Goal: Task Accomplishment & Management: Manage account settings

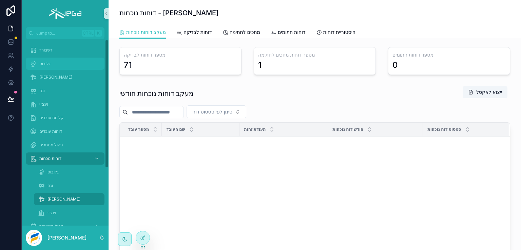
scroll to position [475, 0]
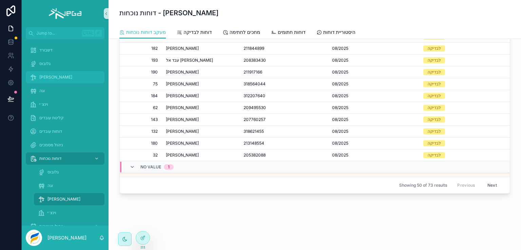
click at [41, 76] on span "[PERSON_NAME]" at bounding box center [55, 77] width 33 height 5
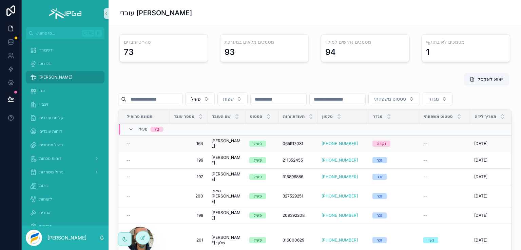
click at [218, 149] on span "[PERSON_NAME]" at bounding box center [226, 143] width 30 height 11
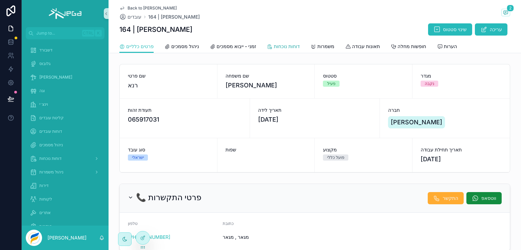
click at [280, 45] on span "דוחות נוכחות" at bounding box center [287, 46] width 26 height 7
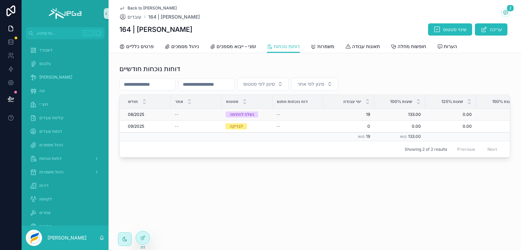
click at [195, 115] on div "--" at bounding box center [196, 114] width 43 height 5
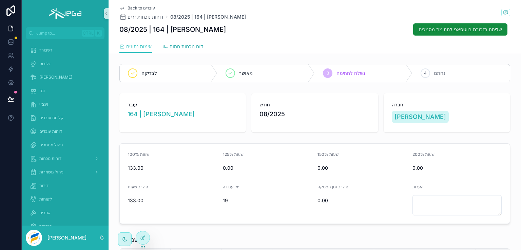
click at [188, 45] on span "דוח נוכחות חתום" at bounding box center [187, 46] width 34 height 7
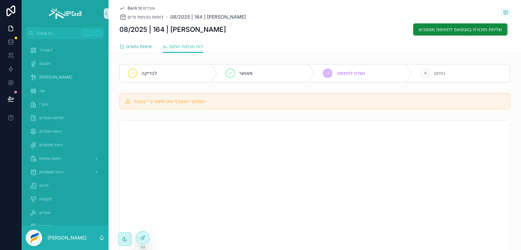
click at [134, 46] on span "אימות נתונים" at bounding box center [139, 46] width 26 height 7
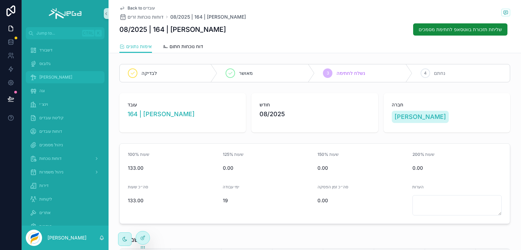
click at [44, 77] on span "[PERSON_NAME]" at bounding box center [55, 77] width 33 height 5
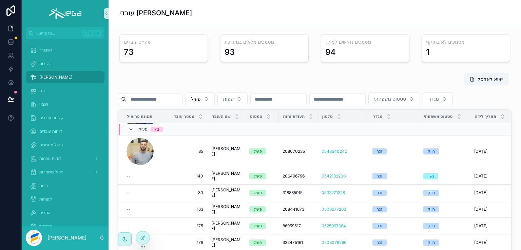
scroll to position [119, 0]
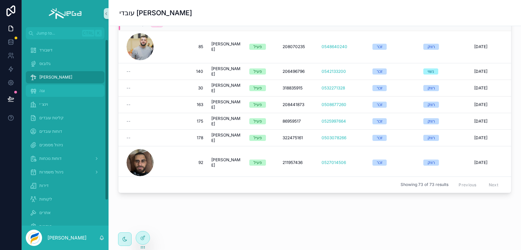
click at [39, 90] on div "וגה" at bounding box center [65, 90] width 71 height 11
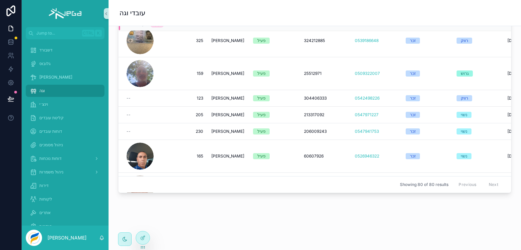
scroll to position [2026, 0]
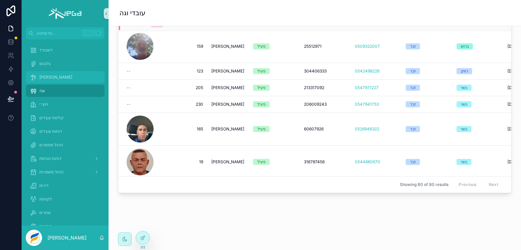
click at [44, 76] on span "[PERSON_NAME]" at bounding box center [55, 77] width 33 height 5
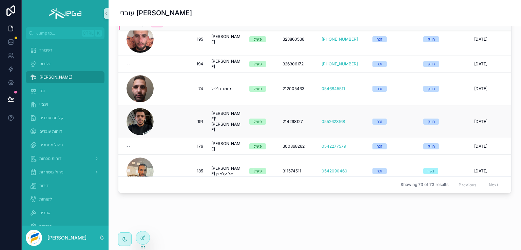
scroll to position [382, 0]
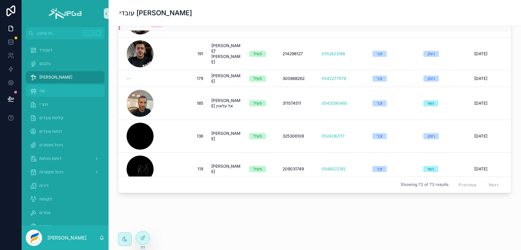
click at [43, 93] on span "וגה" at bounding box center [41, 90] width 5 height 5
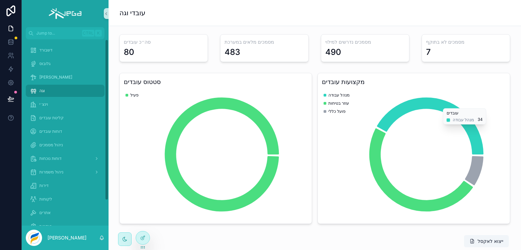
click at [37, 88] on div "וגה" at bounding box center [65, 90] width 71 height 11
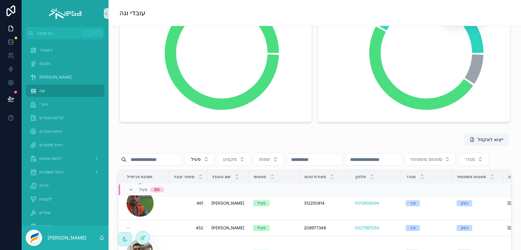
click at [159, 159] on input "scrollable content" at bounding box center [154, 159] width 56 height 9
type input "****"
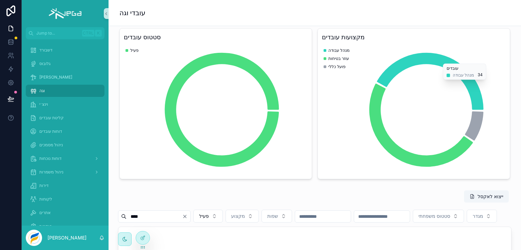
scroll to position [44, 0]
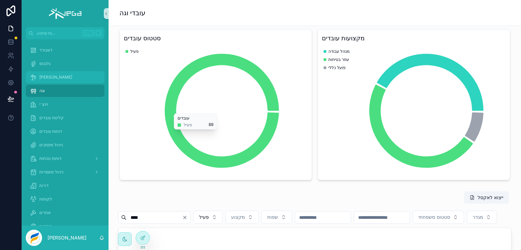
click at [45, 77] on span "[PERSON_NAME]" at bounding box center [55, 77] width 33 height 5
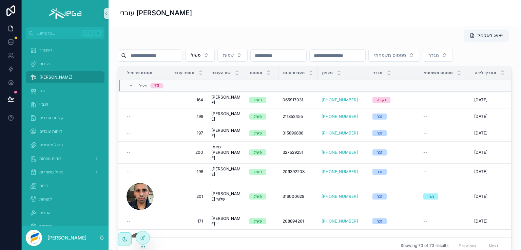
click at [165, 56] on input "scrollable content" at bounding box center [154, 55] width 56 height 9
type input "****"
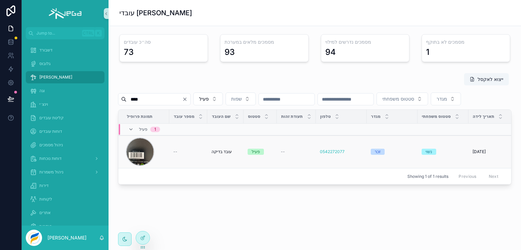
click at [134, 165] on div "scrollable content" at bounding box center [139, 151] width 27 height 27
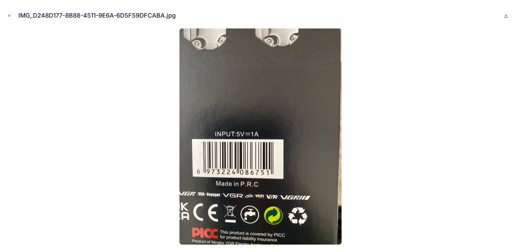
click at [373, 121] on div at bounding box center [260, 136] width 510 height 216
click at [10, 15] on icon "Close modal" at bounding box center [9, 15] width 5 height 5
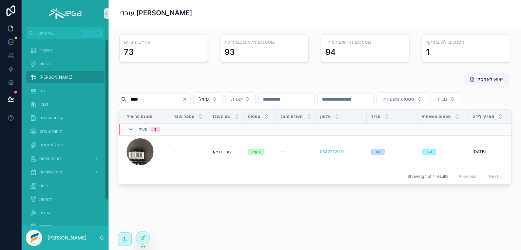
click at [44, 78] on span "[PERSON_NAME]" at bounding box center [55, 77] width 33 height 5
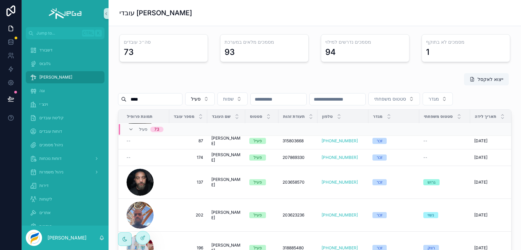
click at [171, 101] on input "****" at bounding box center [154, 99] width 56 height 9
type input "****"
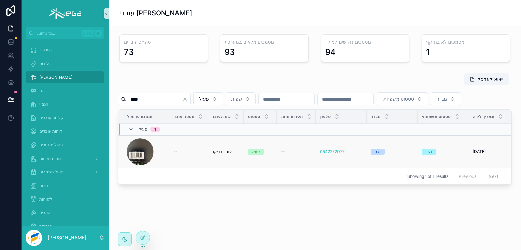
click at [187, 155] on div "--" at bounding box center [188, 151] width 30 height 5
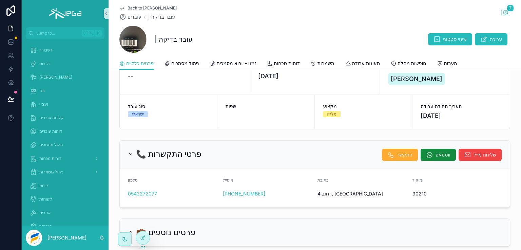
scroll to position [39, 0]
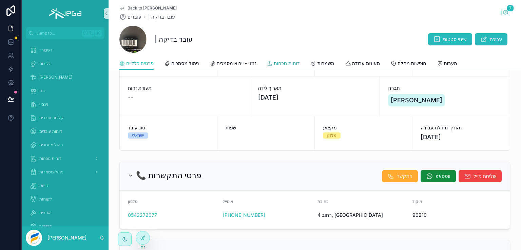
click at [285, 63] on span "דוחות נוכחות" at bounding box center [287, 63] width 26 height 7
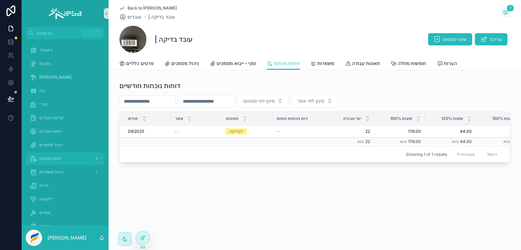
click at [48, 158] on span "דוחות נוכחות" at bounding box center [50, 158] width 22 height 5
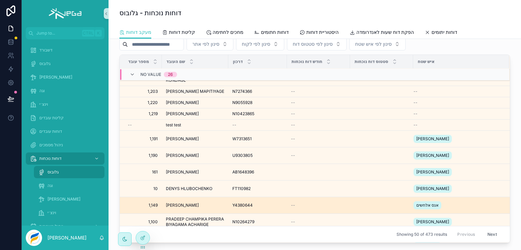
scroll to position [565, 0]
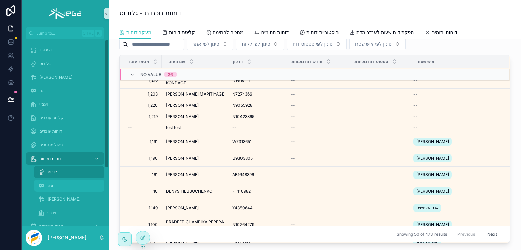
click at [51, 184] on span "וגה" at bounding box center [49, 185] width 5 height 5
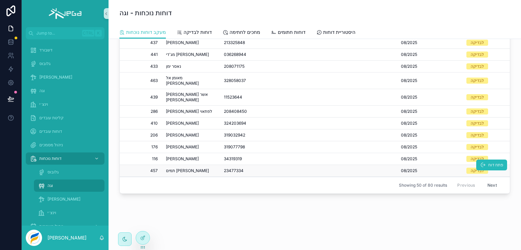
scroll to position [481, 0]
click at [60, 200] on div "[PERSON_NAME]" at bounding box center [69, 199] width 62 height 11
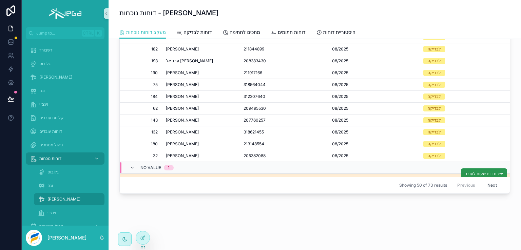
scroll to position [475, 0]
click at [473, 171] on span "יצירת דוח שעות לעובד" at bounding box center [484, 173] width 38 height 5
click at [467, 171] on span "יצירת דוח שעות לעובד" at bounding box center [484, 173] width 38 height 5
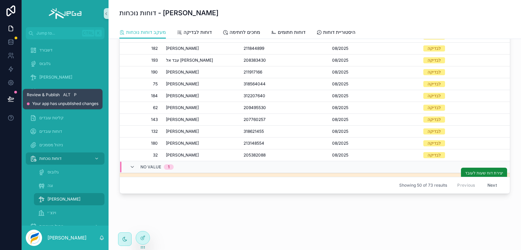
click at [13, 99] on icon at bounding box center [10, 99] width 7 height 7
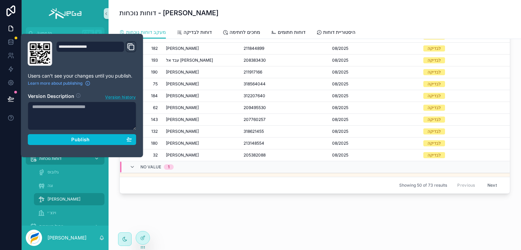
click at [121, 97] on span "Version history" at bounding box center [120, 96] width 31 height 7
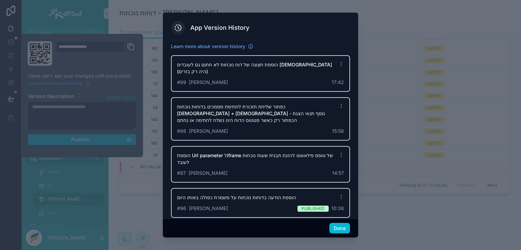
click at [132, 4] on div at bounding box center [260, 125] width 521 height 250
click at [336, 229] on button "Done" at bounding box center [339, 228] width 21 height 11
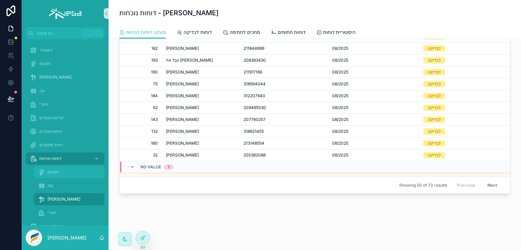
click at [46, 173] on div "גלובוס" at bounding box center [69, 172] width 62 height 11
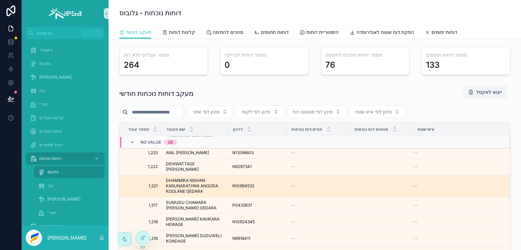
scroll to position [483, 0]
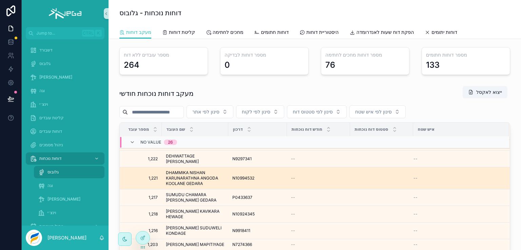
click at [469, 185] on td "--" at bounding box center [461, 179] width 96 height 22
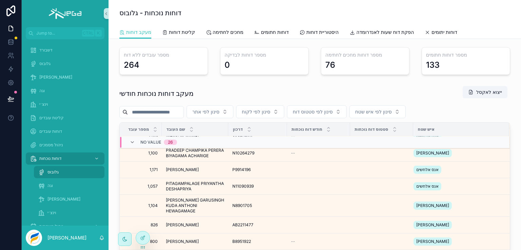
scroll to position [565, 0]
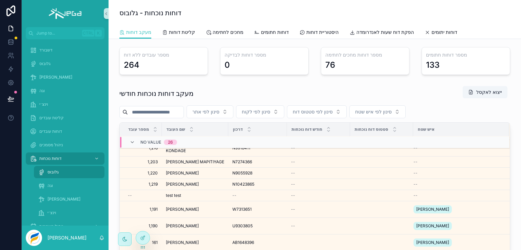
click at [160, 114] on input "scrollable content" at bounding box center [156, 111] width 56 height 9
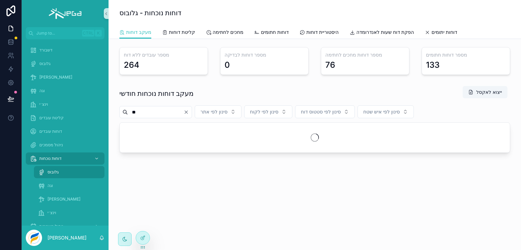
type input "*"
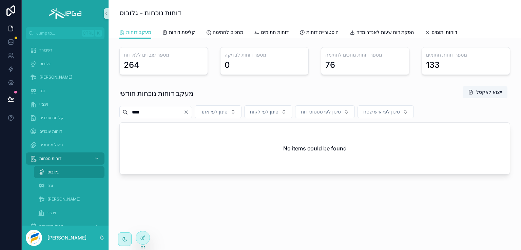
type input "****"
click at [52, 200] on span "[PERSON_NAME]" at bounding box center [63, 199] width 33 height 5
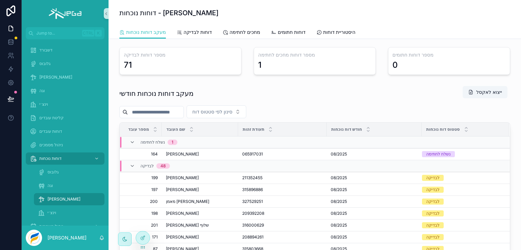
click at [178, 114] on input "scrollable content" at bounding box center [156, 111] width 56 height 9
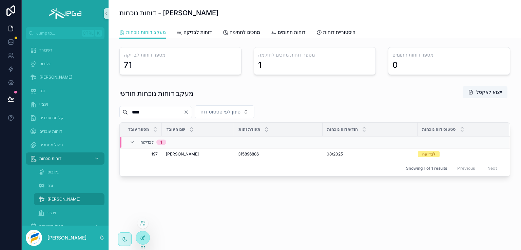
type input "****"
click at [143, 237] on icon at bounding box center [143, 237] width 3 height 3
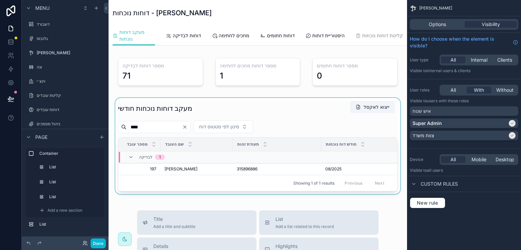
click at [357, 174] on div "scrollable content" at bounding box center [258, 146] width 288 height 96
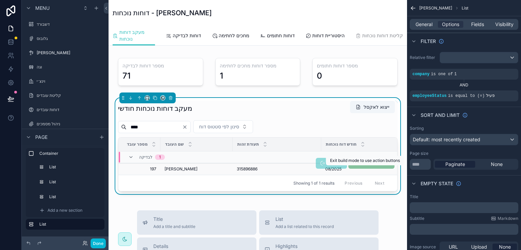
click at [361, 166] on span "יצירת דוח שעות לעובד" at bounding box center [371, 163] width 46 height 5
click at [363, 166] on span "יצירת דוח שעות לעובד" at bounding box center [371, 163] width 46 height 5
click at [376, 166] on span "יצירת דוח שעות לעובד" at bounding box center [371, 163] width 46 height 5
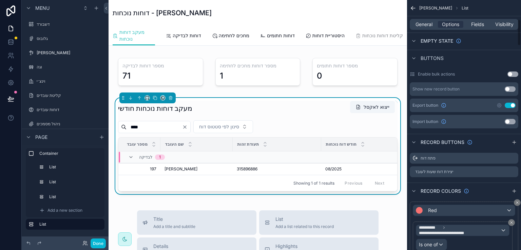
scroll to position [237, 0]
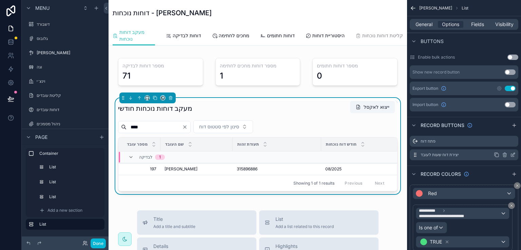
click at [512, 154] on icon "scrollable content" at bounding box center [512, 154] width 5 height 5
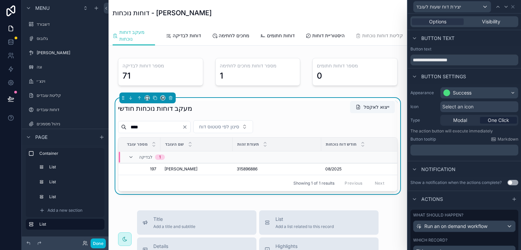
scroll to position [0, 0]
click at [488, 22] on span "Visibility" at bounding box center [491, 21] width 18 height 7
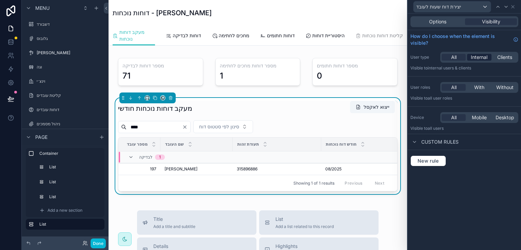
click at [477, 57] on span "Internal" at bounding box center [479, 57] width 17 height 7
click at [457, 57] on div "All" at bounding box center [453, 57] width 24 height 7
click at [478, 85] on span "With" at bounding box center [479, 87] width 10 height 7
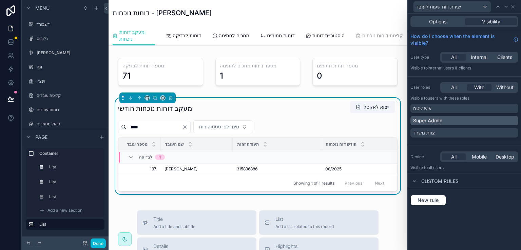
click at [509, 120] on div "Super Admin" at bounding box center [464, 120] width 102 height 7
click at [480, 215] on div "Options Visibility How do I choose when the element is visible? User type All I…" at bounding box center [464, 132] width 113 height 237
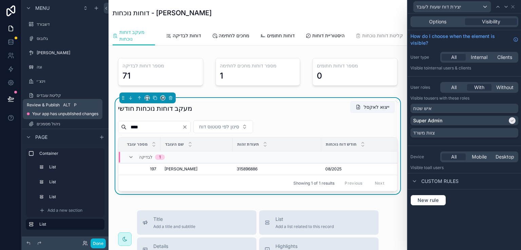
click at [9, 98] on icon at bounding box center [11, 98] width 6 height 3
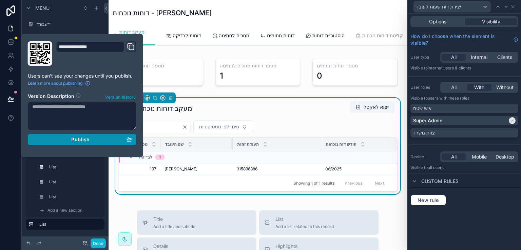
click at [70, 138] on div "Publish" at bounding box center [82, 140] width 100 height 6
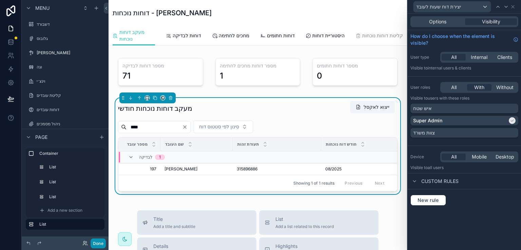
click at [99, 243] on button "Done" at bounding box center [98, 244] width 15 height 10
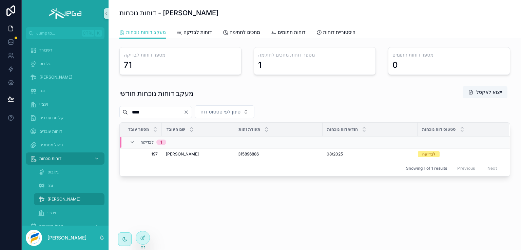
click at [59, 238] on p "[PERSON_NAME]" at bounding box center [66, 238] width 39 height 7
click at [142, 239] on icon at bounding box center [142, 237] width 5 height 5
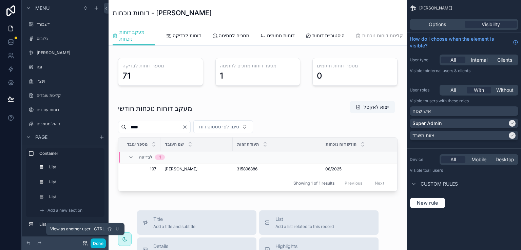
click at [83, 243] on icon at bounding box center [84, 243] width 5 height 5
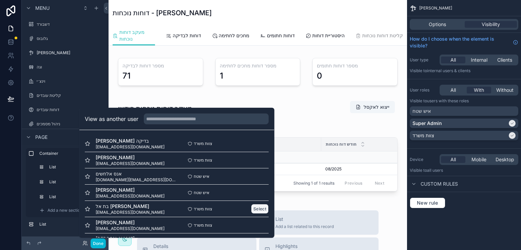
click at [251, 210] on button "Select" at bounding box center [260, 209] width 18 height 10
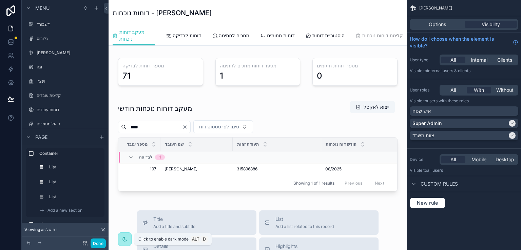
click at [123, 235] on div "scrollable content" at bounding box center [125, 240] width 14 height 14
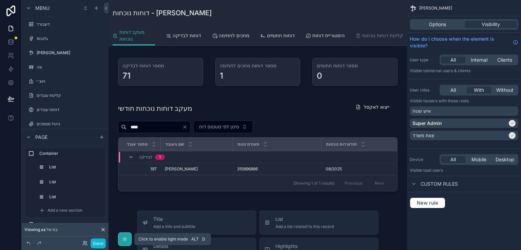
click at [124, 235] on div "scrollable content" at bounding box center [125, 240] width 14 height 14
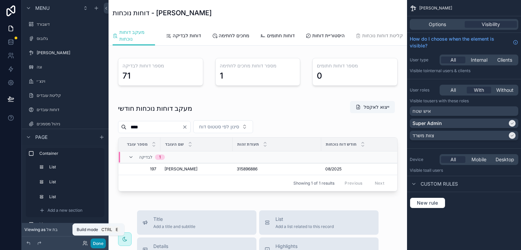
click at [97, 243] on button "Done" at bounding box center [98, 244] width 15 height 10
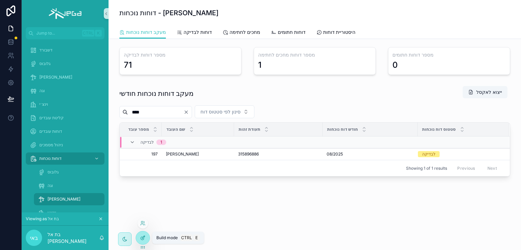
click at [142, 237] on icon at bounding box center [142, 237] width 5 height 5
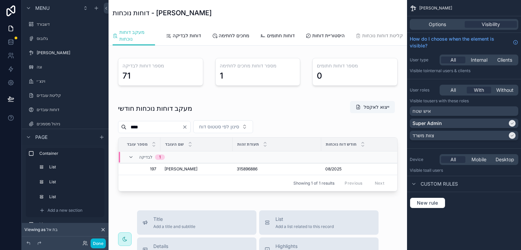
click at [52, 229] on span "Viewing as בת אל" at bounding box center [40, 229] width 33 height 5
click at [84, 243] on icon at bounding box center [84, 243] width 5 height 5
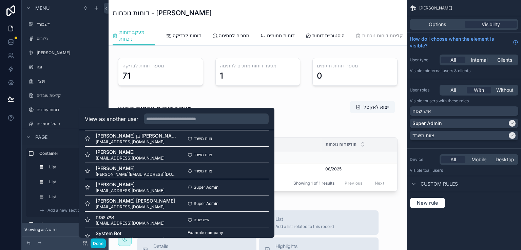
scroll to position [261, 0]
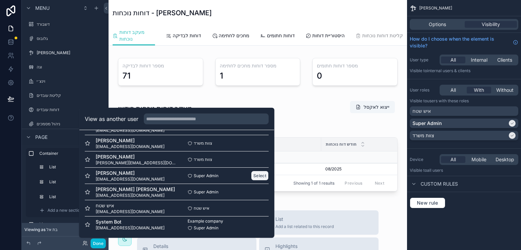
click at [251, 173] on button "Select" at bounding box center [260, 176] width 18 height 10
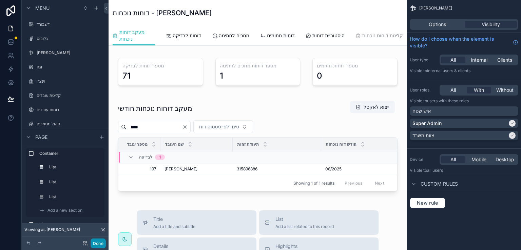
click at [95, 240] on button "Done" at bounding box center [98, 244] width 15 height 10
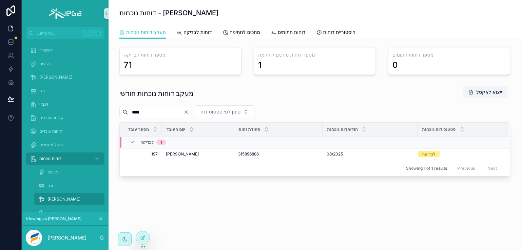
click at [143, 112] on input "****" at bounding box center [156, 111] width 56 height 9
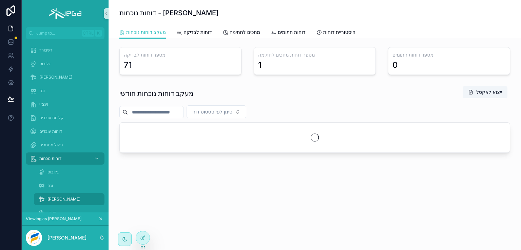
type input "*"
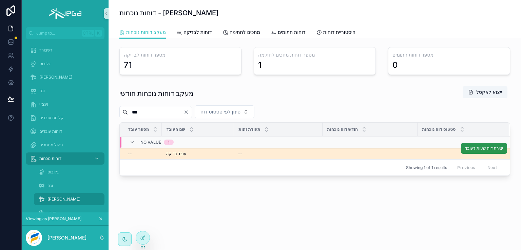
type input "***"
click at [478, 149] on span "יצירת דוח שעות לעובד" at bounding box center [484, 148] width 38 height 5
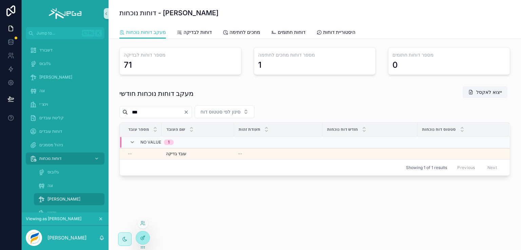
click at [141, 237] on icon at bounding box center [142, 237] width 5 height 5
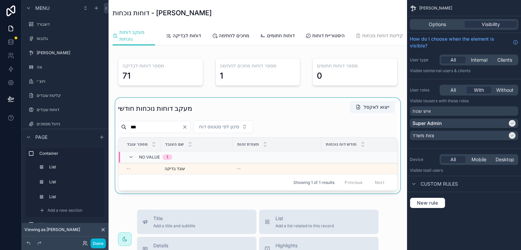
click at [202, 176] on div "scrollable content" at bounding box center [258, 146] width 288 height 96
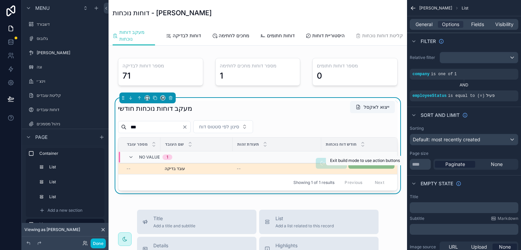
click at [361, 166] on span "יצירת דוח שעות לעובד" at bounding box center [371, 163] width 46 height 5
click at [360, 166] on span "יצירת דוח שעות לעובד" at bounding box center [371, 163] width 46 height 5
click at [370, 166] on span "יצירת דוח שעות לעובד" at bounding box center [371, 163] width 46 height 5
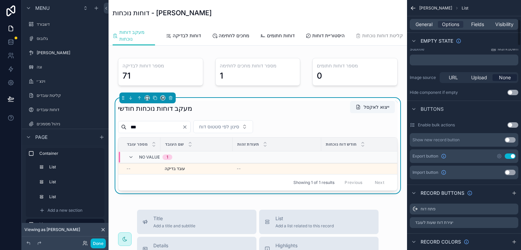
scroll to position [237, 0]
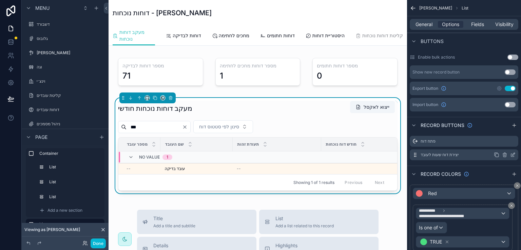
click at [513, 155] on icon "scrollable content" at bounding box center [513, 154] width 3 height 3
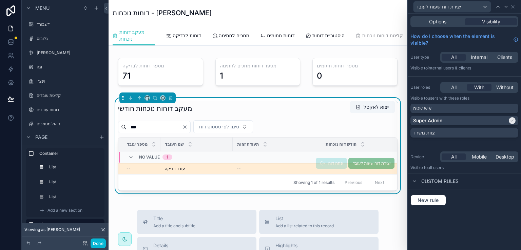
click at [371, 166] on span "יצירת דוח שעות לעובד" at bounding box center [371, 163] width 46 height 5
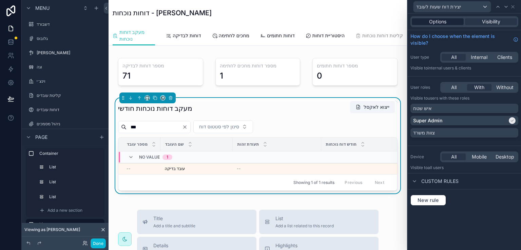
click at [432, 20] on span "Options" at bounding box center [437, 21] width 17 height 7
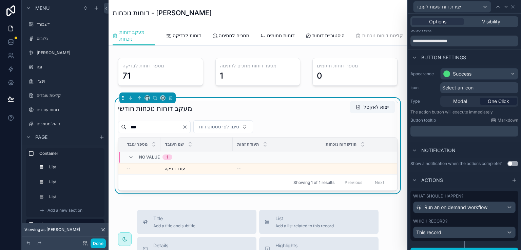
scroll to position [29, 0]
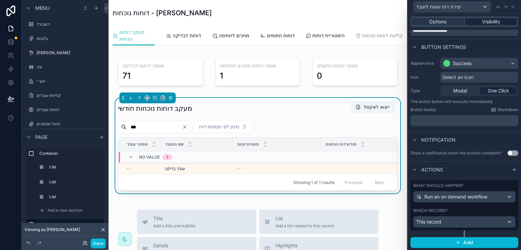
click at [492, 22] on span "Visibility" at bounding box center [491, 21] width 18 height 7
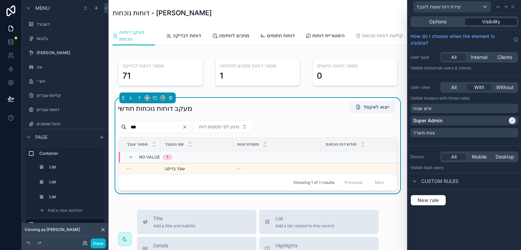
scroll to position [0, 0]
click at [427, 199] on span "New rule" at bounding box center [428, 200] width 27 height 6
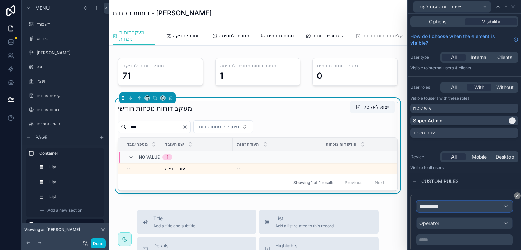
click at [451, 206] on div "**********" at bounding box center [464, 206] width 96 height 11
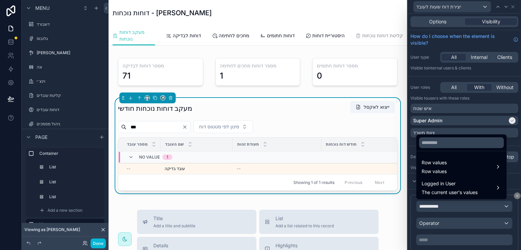
click at [412, 143] on div at bounding box center [464, 125] width 113 height 250
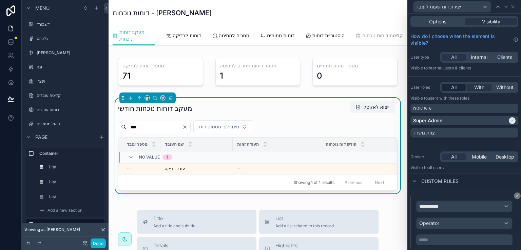
click at [452, 87] on span "All" at bounding box center [453, 87] width 5 height 7
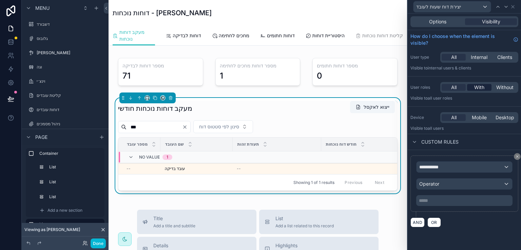
click at [476, 86] on span "With" at bounding box center [479, 87] width 10 height 7
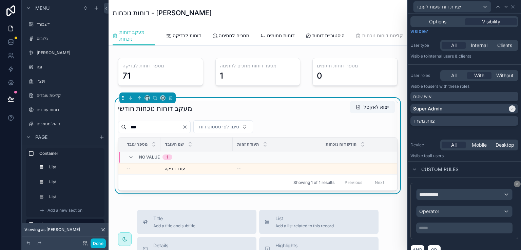
scroll to position [21, 0]
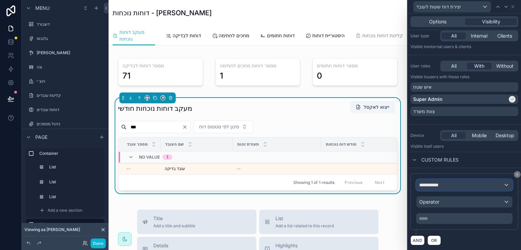
click at [500, 185] on div "**********" at bounding box center [464, 185] width 96 height 11
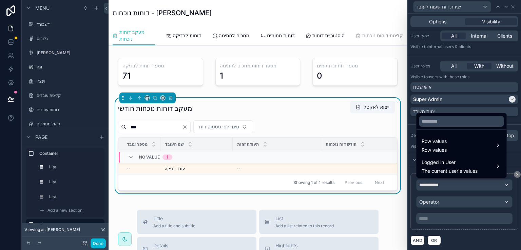
click at [509, 123] on div at bounding box center [464, 125] width 113 height 250
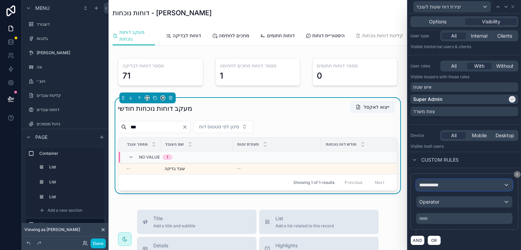
click at [454, 185] on div "**********" at bounding box center [464, 185] width 96 height 11
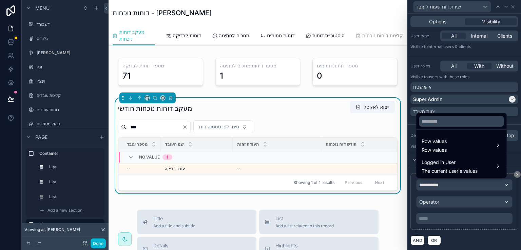
click at [153, 160] on span "No value" at bounding box center [149, 157] width 21 height 5
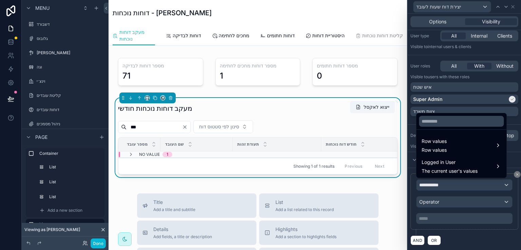
click at [152, 157] on span "No value" at bounding box center [149, 154] width 21 height 5
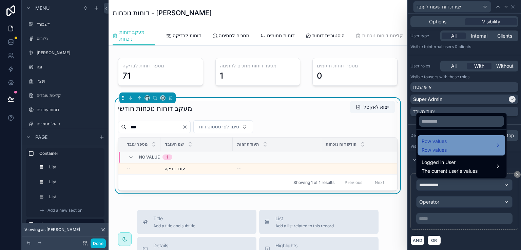
click at [442, 144] on span "Row values" at bounding box center [433, 141] width 25 height 8
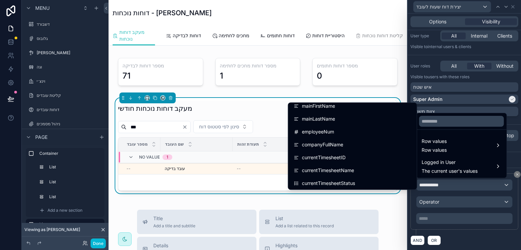
scroll to position [1017, 0]
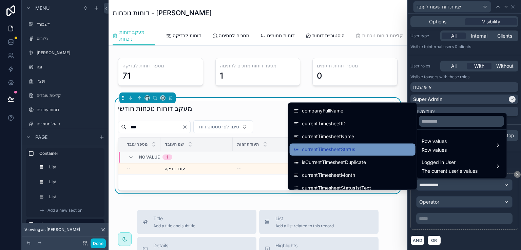
click at [347, 148] on span "currentTimesheetStatus" at bounding box center [328, 149] width 53 height 8
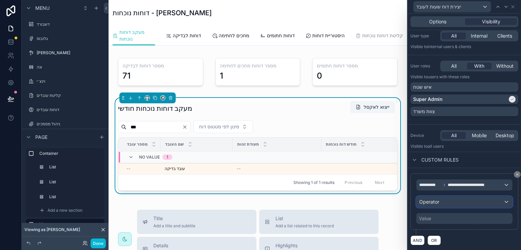
click at [500, 200] on div "Operator" at bounding box center [464, 202] width 96 height 11
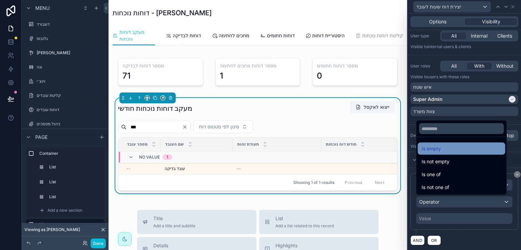
click at [439, 149] on span "Is empty" at bounding box center [430, 149] width 19 height 8
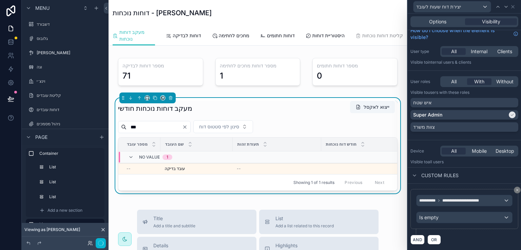
scroll to position [5, 0]
click at [96, 244] on button "Done" at bounding box center [98, 244] width 15 height 10
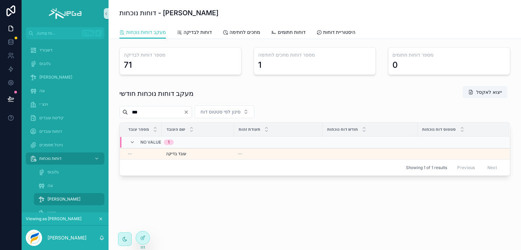
click at [189, 111] on icon "Clear" at bounding box center [185, 112] width 5 height 5
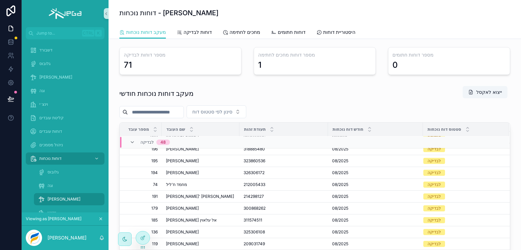
click at [161, 116] on input "scrollable content" at bounding box center [156, 111] width 56 height 9
type input "****"
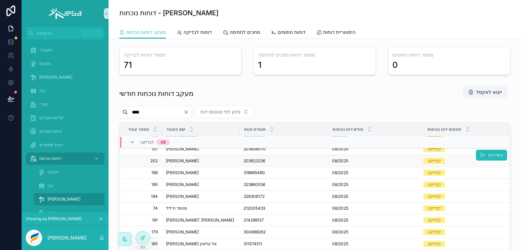
scroll to position [133, 0]
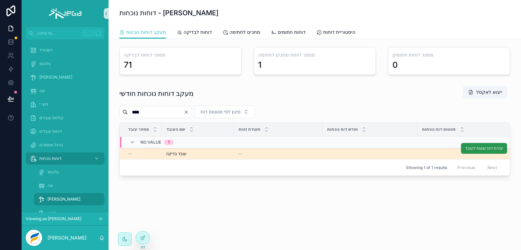
click at [487, 147] on span "יצירת דוח שעות לעובד" at bounding box center [484, 148] width 38 height 5
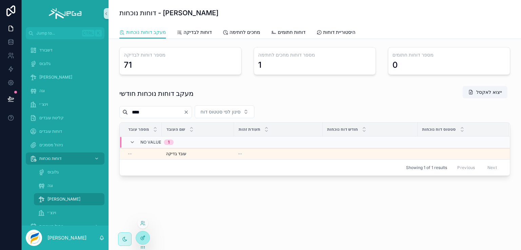
click at [143, 238] on icon at bounding box center [143, 237] width 3 height 3
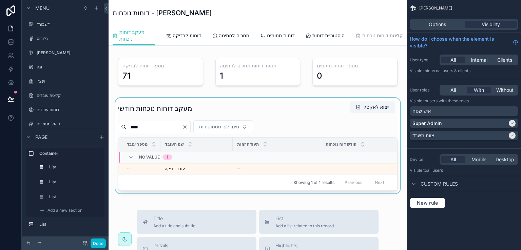
click at [369, 177] on div "scrollable content" at bounding box center [258, 146] width 288 height 96
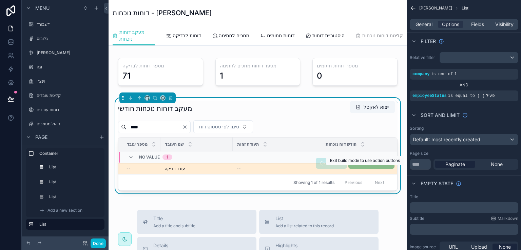
click at [374, 166] on span "יצירת דוח שעות לעובד" at bounding box center [371, 163] width 46 height 5
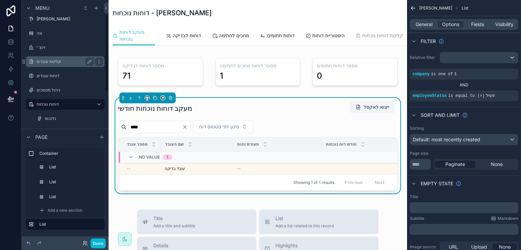
scroll to position [68, 0]
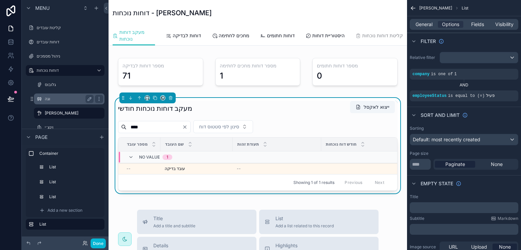
click at [49, 99] on label "וגה" at bounding box center [68, 98] width 46 height 5
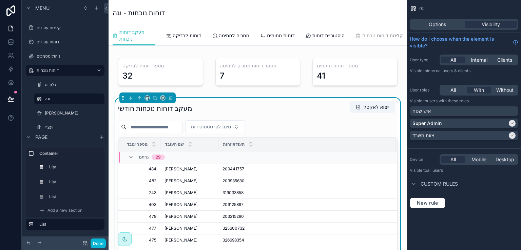
click at [331, 116] on div "מעקב דוחות נוכחות חודשי ייצוא לאקסל" at bounding box center [257, 109] width 279 height 16
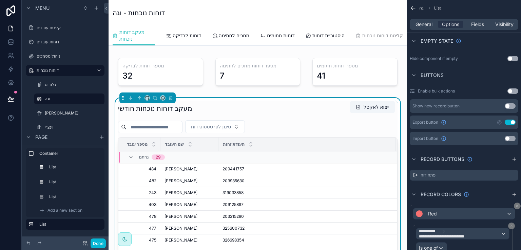
click at [151, 132] on input "scrollable content" at bounding box center [154, 126] width 56 height 9
type input "****"
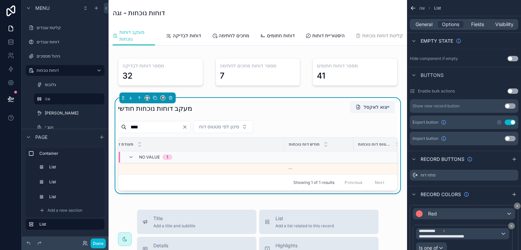
scroll to position [0, 118]
click at [513, 158] on icon "scrollable content" at bounding box center [513, 159] width 5 height 5
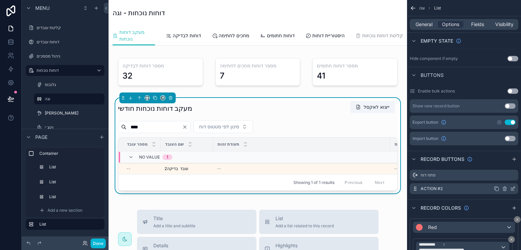
click at [513, 188] on icon "scrollable content" at bounding box center [513, 188] width 3 height 3
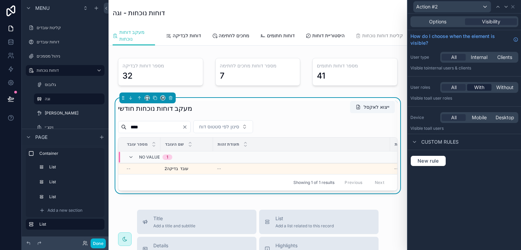
click at [478, 88] on span "With" at bounding box center [479, 87] width 10 height 7
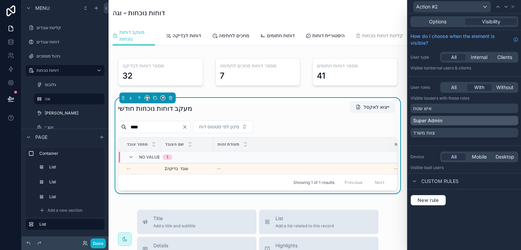
click at [450, 121] on div "Super Admin" at bounding box center [464, 120] width 102 height 7
click at [436, 22] on span "Options" at bounding box center [437, 21] width 17 height 7
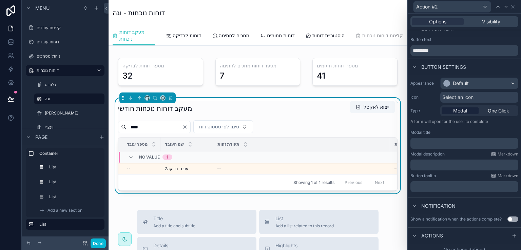
scroll to position [15, 0]
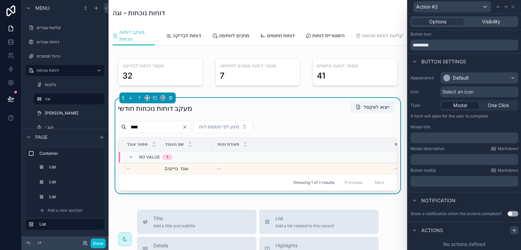
click at [512, 231] on icon at bounding box center [513, 231] width 3 height 0
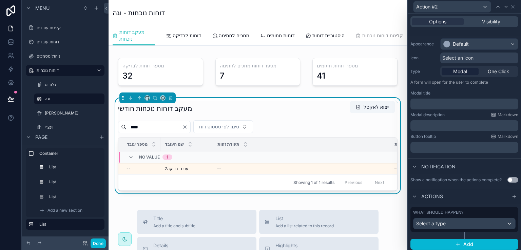
scroll to position [51, 0]
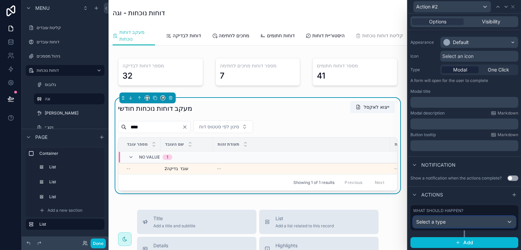
click at [469, 223] on div "Select a type" at bounding box center [464, 222] width 102 height 11
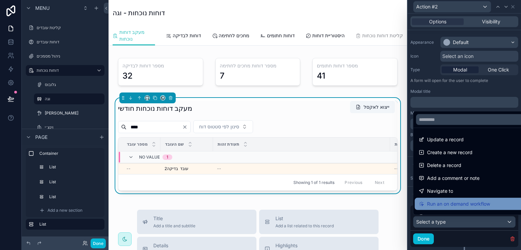
click at [457, 203] on span "Run an on demand workflow" at bounding box center [458, 204] width 63 height 8
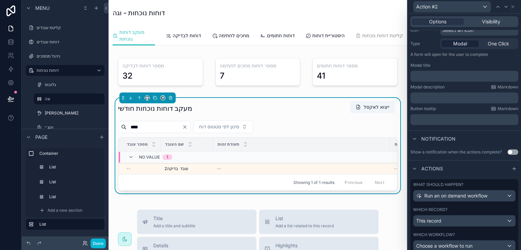
scroll to position [117, 0]
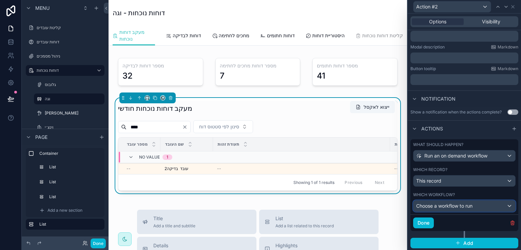
click at [468, 206] on span "Choose a workflow to run" at bounding box center [444, 206] width 56 height 6
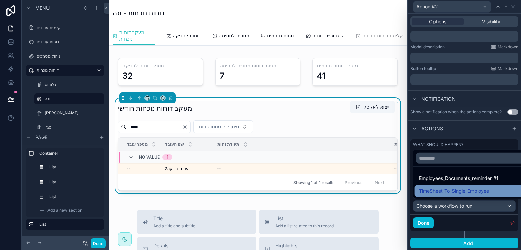
click at [465, 190] on span "TimeSheet_To_Single_Employee" at bounding box center [454, 191] width 70 height 8
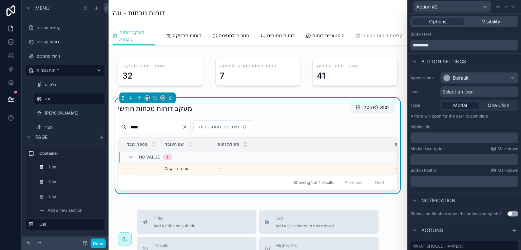
scroll to position [0, 0]
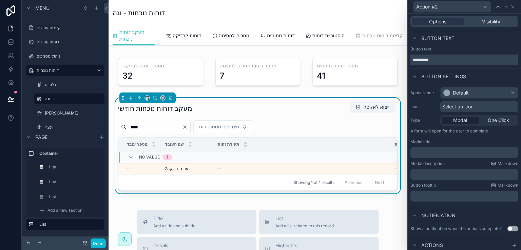
click at [441, 60] on input "*********" at bounding box center [464, 60] width 108 height 11
type input "**********"
click at [507, 94] on div "Default" at bounding box center [478, 92] width 77 height 11
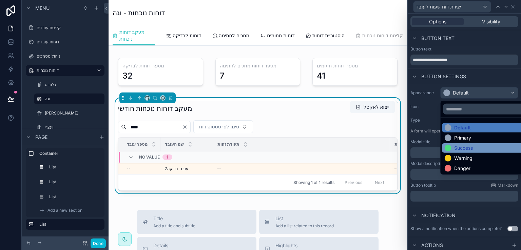
click at [456, 145] on div "Success" at bounding box center [463, 148] width 19 height 7
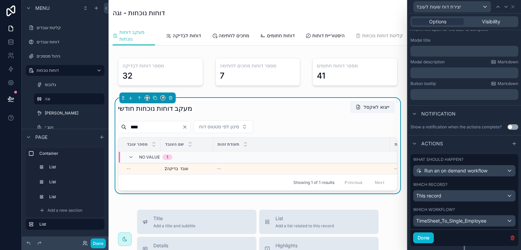
scroll to position [117, 0]
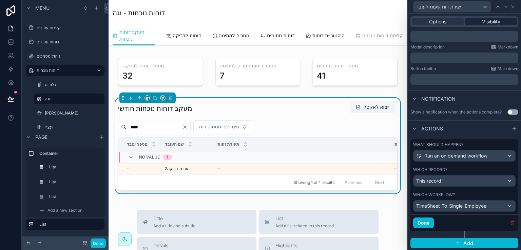
click at [486, 22] on span "Visibility" at bounding box center [491, 21] width 18 height 7
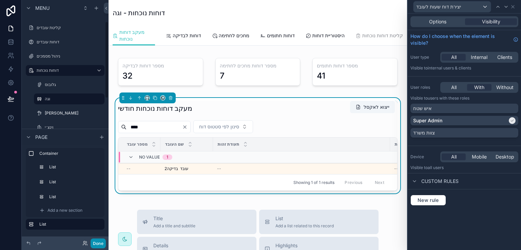
click at [98, 243] on button "Done" at bounding box center [98, 244] width 15 height 10
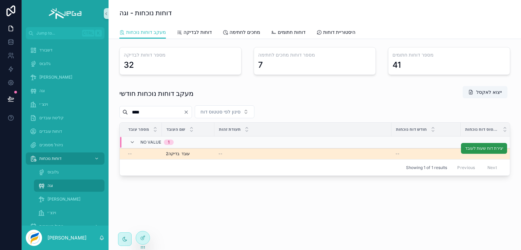
click at [491, 147] on span "יצירת דוח שעות לעובד" at bounding box center [484, 148] width 38 height 5
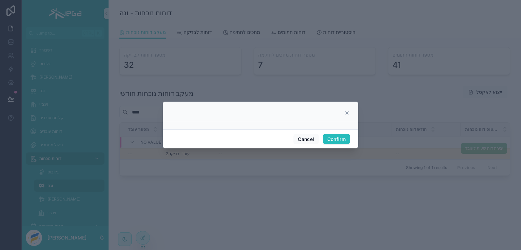
click at [347, 112] on icon at bounding box center [346, 112] width 5 height 5
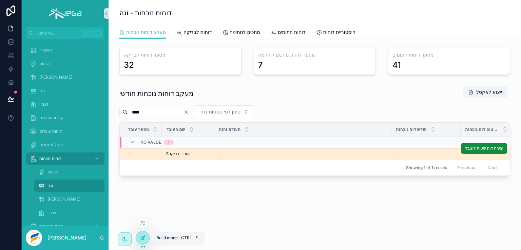
click at [145, 239] on div at bounding box center [143, 238] width 14 height 13
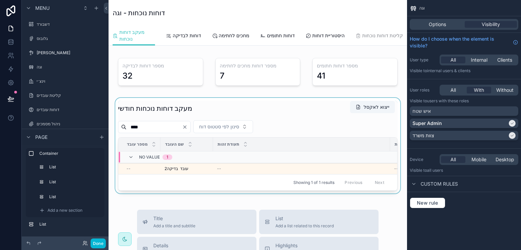
drag, startPoint x: 301, startPoint y: 197, endPoint x: 380, endPoint y: 193, distance: 79.1
click at [380, 191] on div "מעקב דוחות נוכחות חודשי ייצוא לאקסל **** סינון לפי סטטוס דוח מספר עובד שם העובד…" at bounding box center [257, 146] width 279 height 90
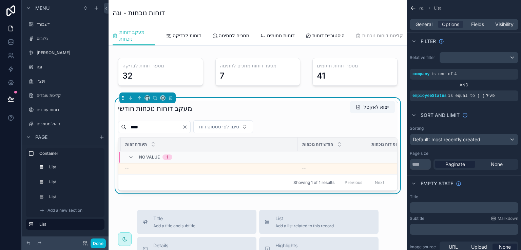
scroll to position [0, 118]
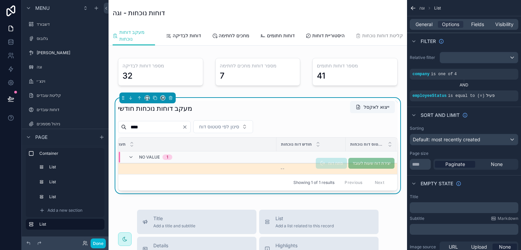
click at [374, 166] on span "יצירת דוח שעות לעובד" at bounding box center [371, 163] width 46 height 5
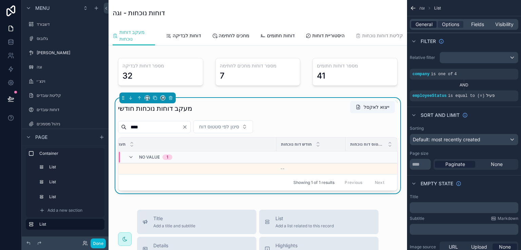
click at [423, 26] on span "General" at bounding box center [423, 24] width 17 height 7
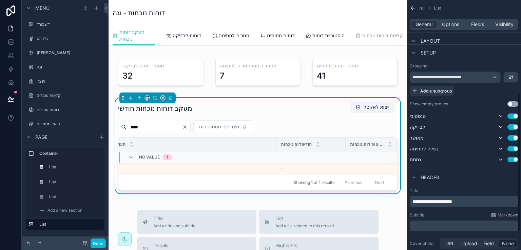
scroll to position [170, 0]
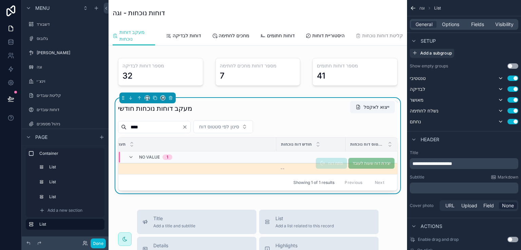
click at [370, 166] on span "יצירת דוח שעות לעובד" at bounding box center [371, 163] width 46 height 5
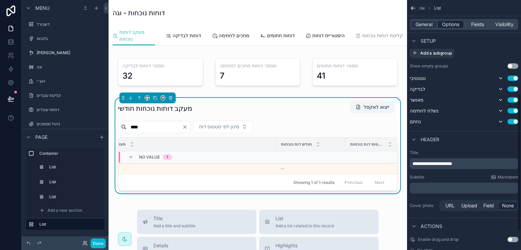
click at [450, 22] on span "Options" at bounding box center [450, 24] width 17 height 7
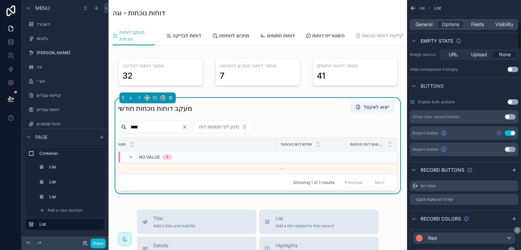
scroll to position [203, 0]
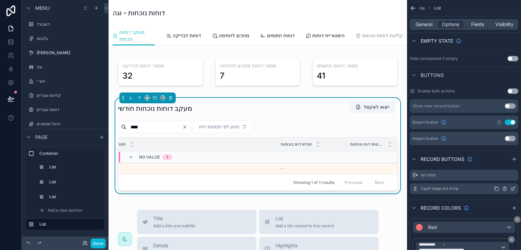
click at [512, 188] on icon "scrollable content" at bounding box center [512, 188] width 5 height 5
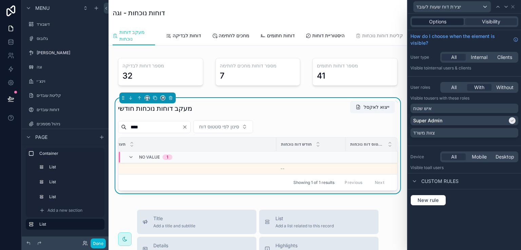
click at [438, 21] on span "Options" at bounding box center [437, 21] width 17 height 7
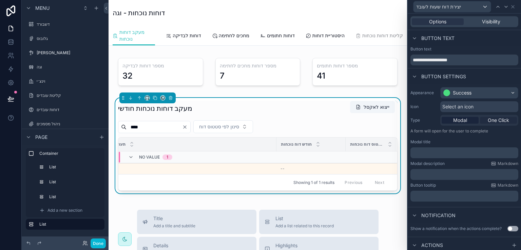
click at [493, 119] on span "One Click" at bounding box center [498, 120] width 21 height 7
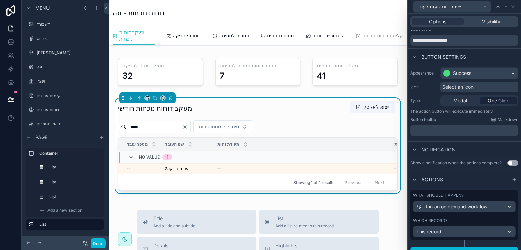
scroll to position [29, 0]
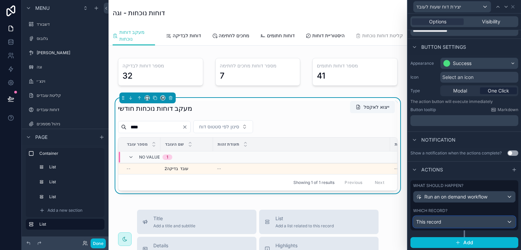
click at [504, 221] on div "This record" at bounding box center [464, 222] width 102 height 11
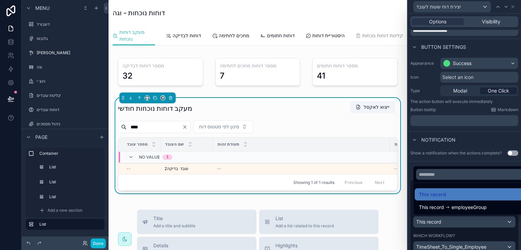
click at [477, 246] on div at bounding box center [464, 125] width 113 height 250
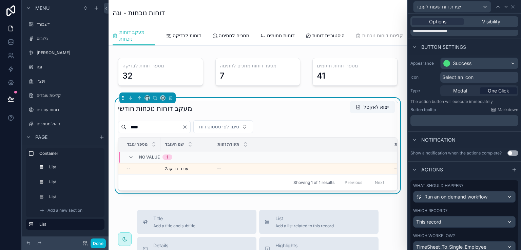
click at [503, 233] on div "Which workflow?" at bounding box center [464, 235] width 102 height 5
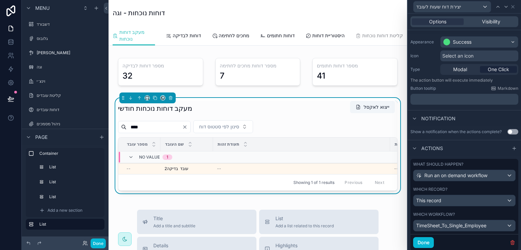
scroll to position [71, 0]
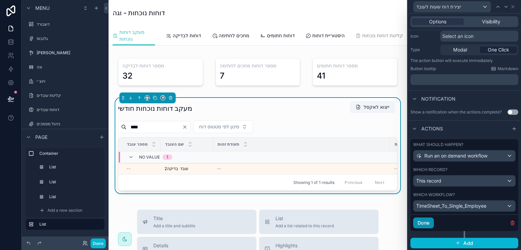
click at [426, 221] on button "Done" at bounding box center [423, 223] width 21 height 11
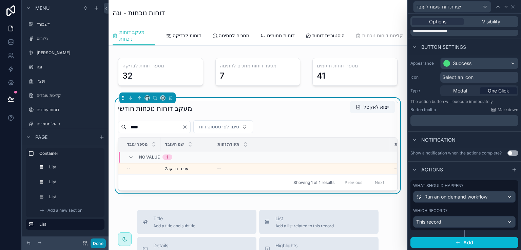
click at [95, 241] on button "Done" at bounding box center [98, 244] width 15 height 10
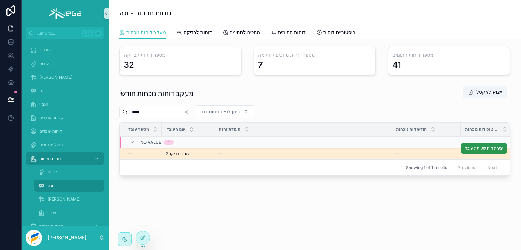
click at [479, 147] on span "יצירת דוח שעות לעובד" at bounding box center [484, 148] width 38 height 5
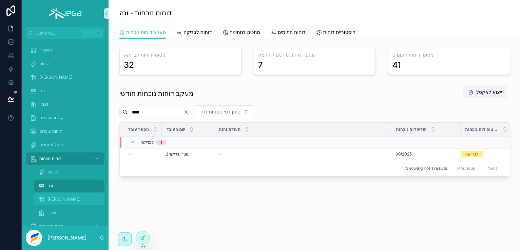
click at [53, 199] on span "[PERSON_NAME]" at bounding box center [63, 199] width 33 height 5
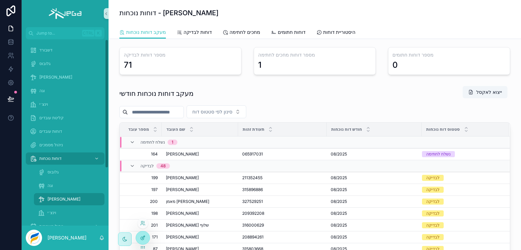
click at [143, 241] on div at bounding box center [143, 238] width 14 height 13
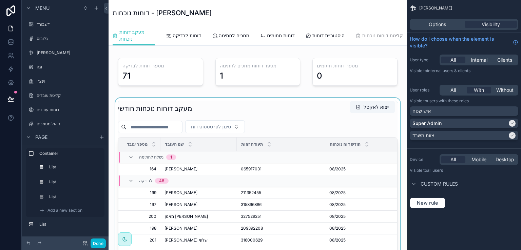
click at [335, 112] on div "scrollable content" at bounding box center [258, 213] width 288 height 231
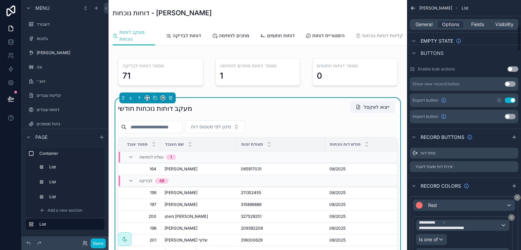
scroll to position [237, 0]
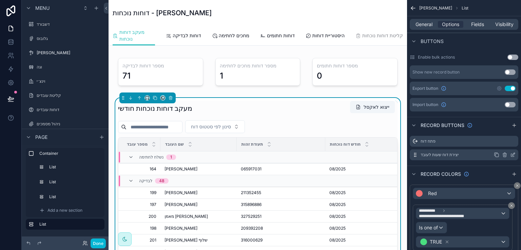
click at [510, 152] on icon "scrollable content" at bounding box center [512, 154] width 5 height 5
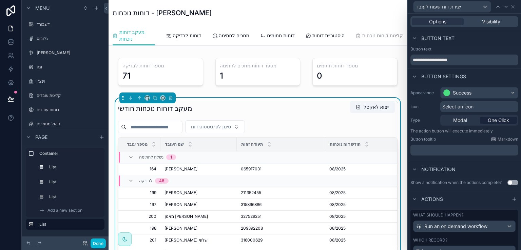
scroll to position [29, 0]
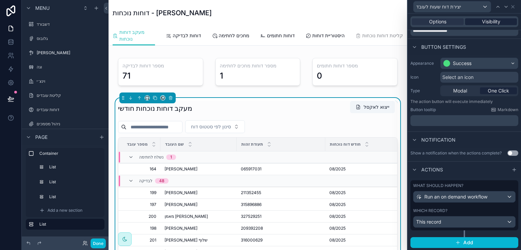
click at [483, 19] on span "Visibility" at bounding box center [491, 21] width 18 height 7
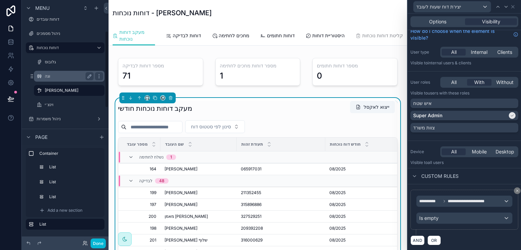
scroll to position [102, 0]
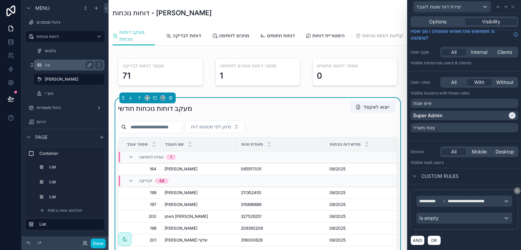
click at [50, 65] on label "וגה" at bounding box center [68, 64] width 46 height 5
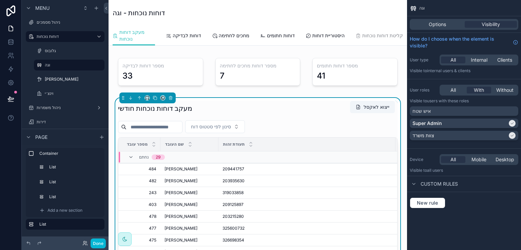
click at [325, 113] on div "מעקב דוחות נוכחות חודשי ייצוא לאקסל" at bounding box center [257, 109] width 279 height 16
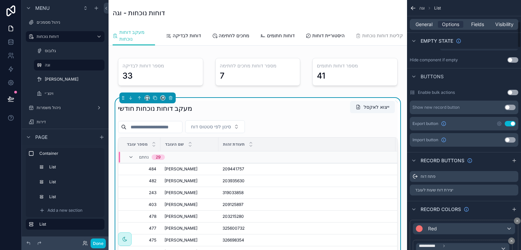
scroll to position [203, 0]
click at [513, 188] on icon "scrollable content" at bounding box center [512, 188] width 5 height 5
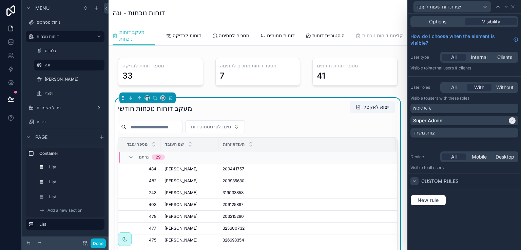
click at [415, 180] on icon at bounding box center [414, 181] width 5 height 5
click at [425, 202] on span "New rule" at bounding box center [428, 200] width 27 height 6
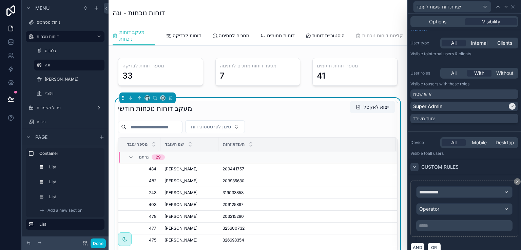
scroll to position [21, 0]
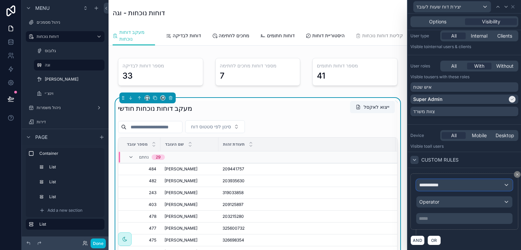
click at [477, 183] on div "**********" at bounding box center [464, 185] width 96 height 11
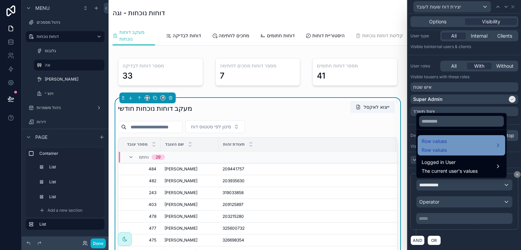
click at [445, 142] on span "Row values" at bounding box center [433, 141] width 25 height 8
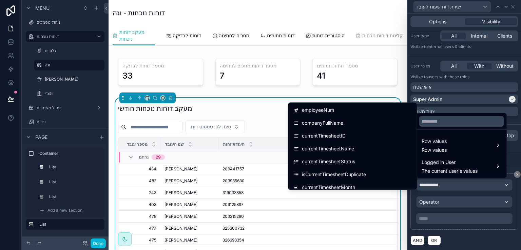
scroll to position [1017, 0]
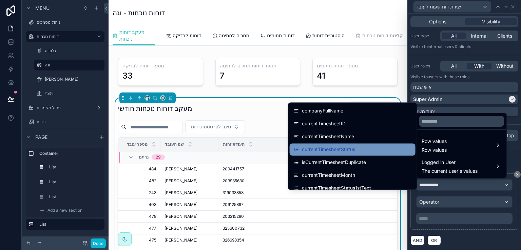
click at [353, 149] on div "currentTimesheetStatus" at bounding box center [353, 149] width 118 height 8
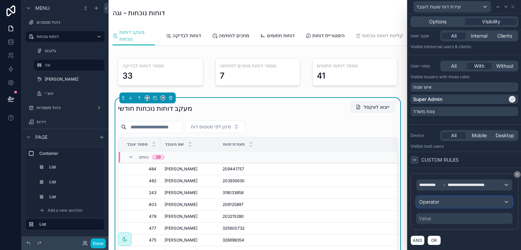
click at [439, 202] on div "Operator" at bounding box center [464, 202] width 96 height 11
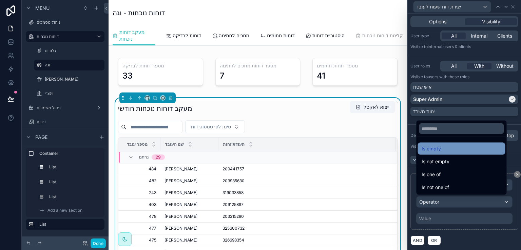
click at [434, 150] on span "Is empty" at bounding box center [430, 149] width 19 height 8
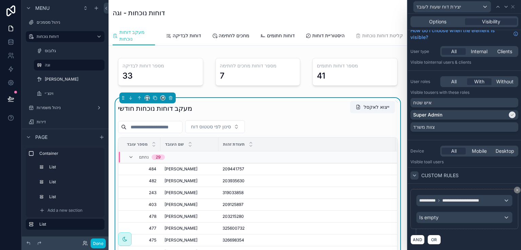
scroll to position [5, 0]
click at [453, 237] on div "AND OR" at bounding box center [464, 240] width 108 height 10
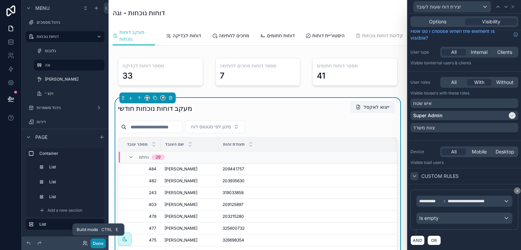
click at [98, 243] on button "Done" at bounding box center [98, 244] width 15 height 10
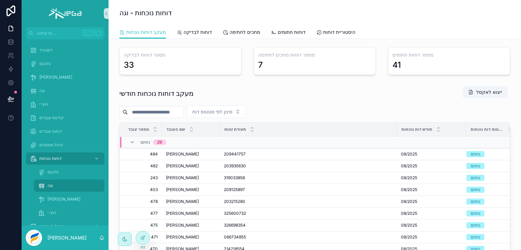
click at [174, 112] on input "scrollable content" at bounding box center [156, 111] width 56 height 9
type input "****"
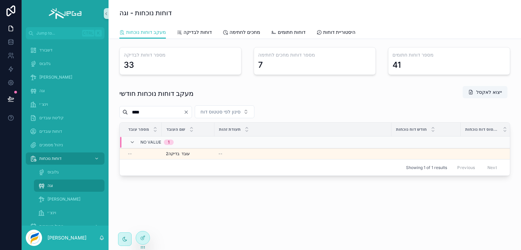
click at [189, 113] on icon "Clear" at bounding box center [185, 112] width 5 height 5
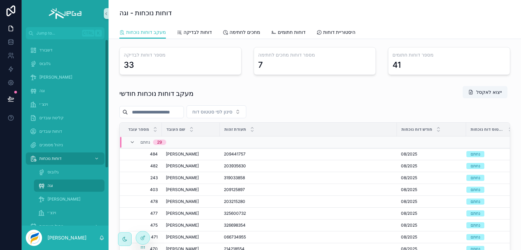
click at [53, 187] on span "וגה" at bounding box center [49, 185] width 5 height 5
click at [142, 239] on icon at bounding box center [142, 237] width 5 height 5
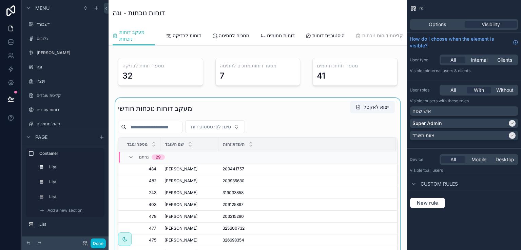
click at [332, 111] on div "scrollable content" at bounding box center [258, 213] width 288 height 231
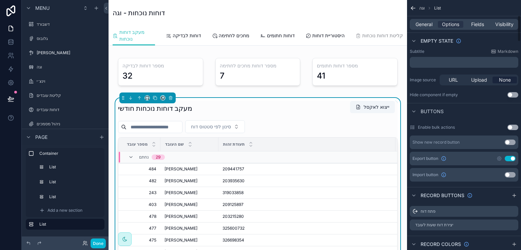
scroll to position [203, 0]
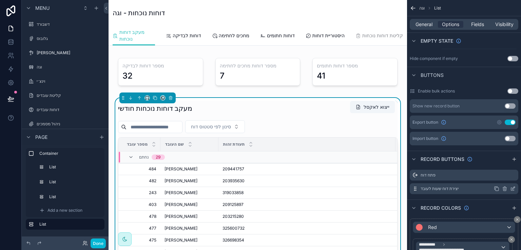
click at [512, 188] on icon "scrollable content" at bounding box center [512, 188] width 5 height 5
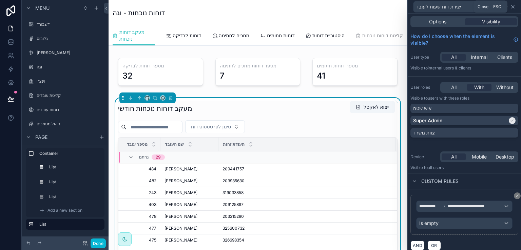
click at [514, 7] on icon at bounding box center [512, 6] width 5 height 5
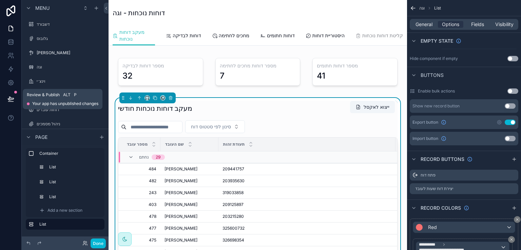
click at [14, 99] on button at bounding box center [10, 99] width 15 height 19
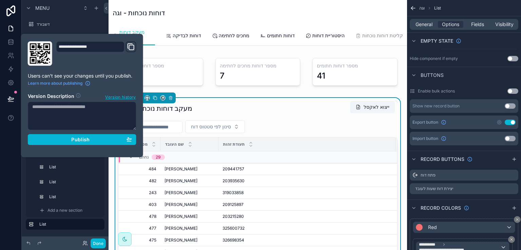
click at [82, 116] on textarea at bounding box center [82, 116] width 109 height 28
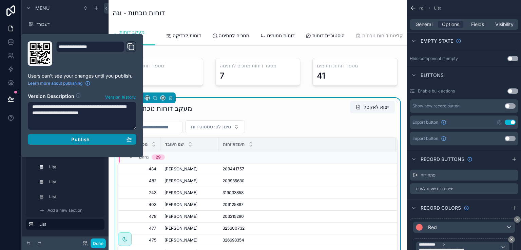
type textarea "**********"
click at [68, 137] on div "Publish" at bounding box center [82, 140] width 100 height 6
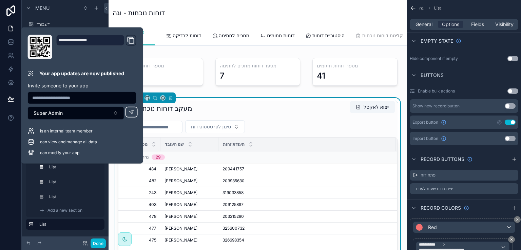
click at [201, 11] on div "דוחות נוכחות - וגה" at bounding box center [258, 12] width 290 height 9
